Goal: Task Accomplishment & Management: Manage account settings

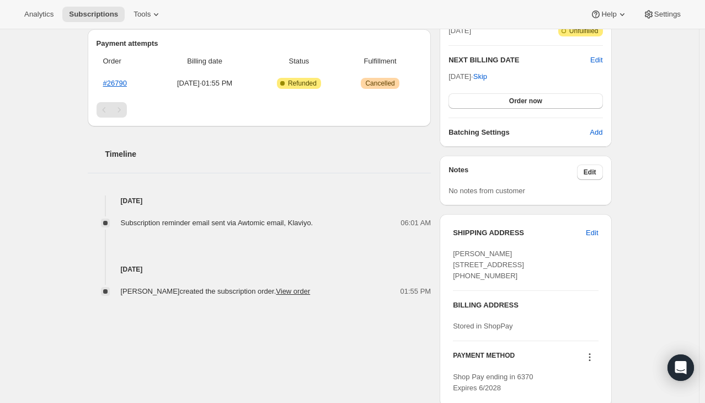
scroll to position [272, 0]
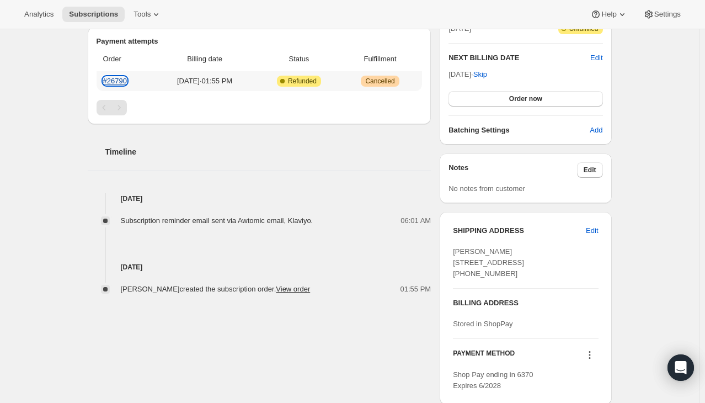
click at [118, 83] on link "#26790" at bounding box center [115, 81] width 24 height 8
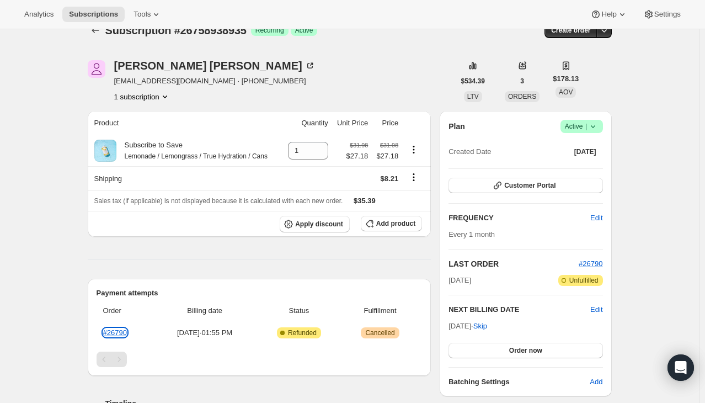
scroll to position [0, 0]
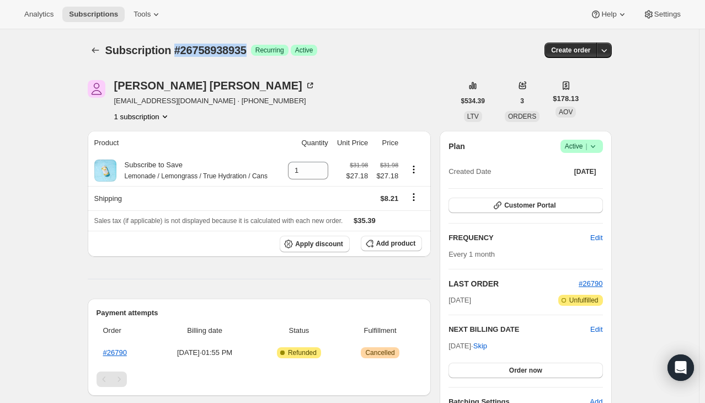
drag, startPoint x: 247, startPoint y: 53, endPoint x: 174, endPoint y: 53, distance: 72.8
click at [174, 53] on span "Subscription #26758938935" at bounding box center [175, 50] width 141 height 12
copy span "#26758938935"
drag, startPoint x: 133, startPoint y: 349, endPoint x: 104, endPoint y: 348, distance: 28.7
click at [104, 348] on th "#26790" at bounding box center [125, 353] width 57 height 20
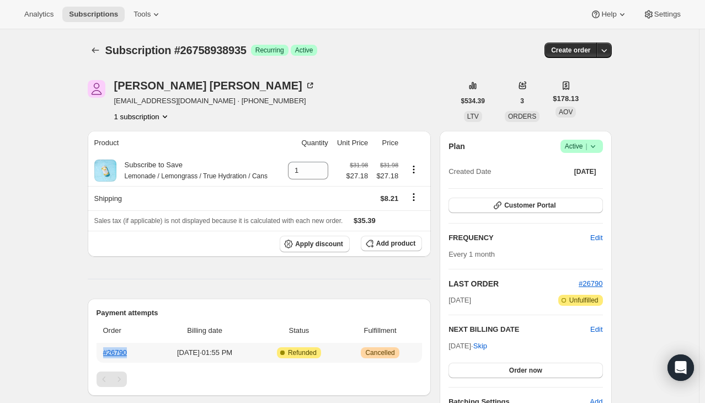
copy link "#26790"
